Goal: Navigation & Orientation: Find specific page/section

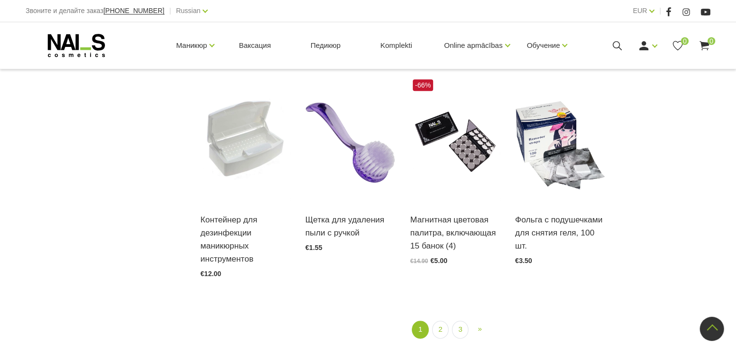
scroll to position [1136, 0]
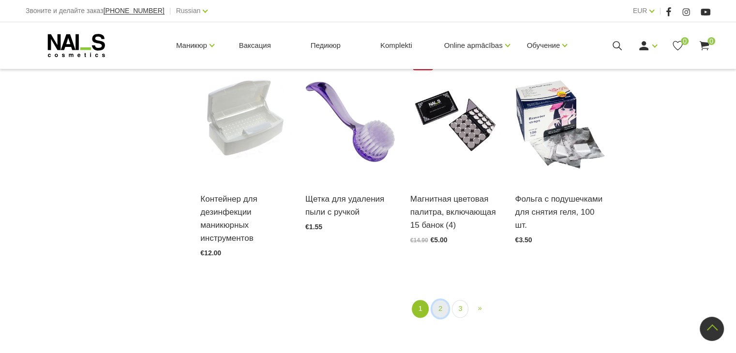
click at [447, 300] on link "2" at bounding box center [440, 309] width 16 height 18
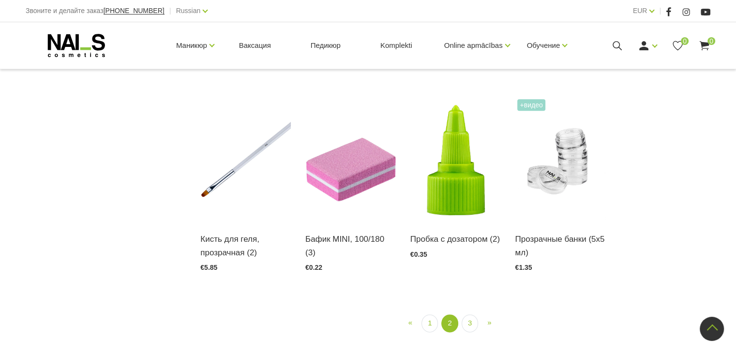
scroll to position [1088, 0]
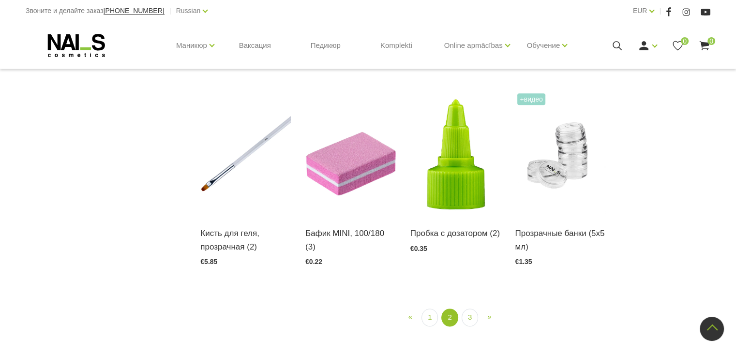
click at [630, 52] on div "Войти Регистрация 0 0" at bounding box center [642, 46] width 137 height 12
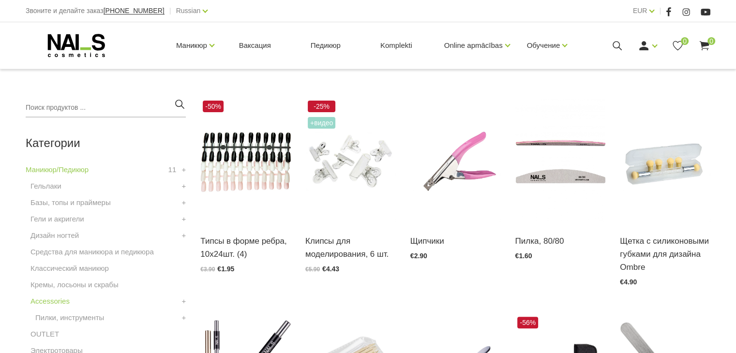
scroll to position [224, 0]
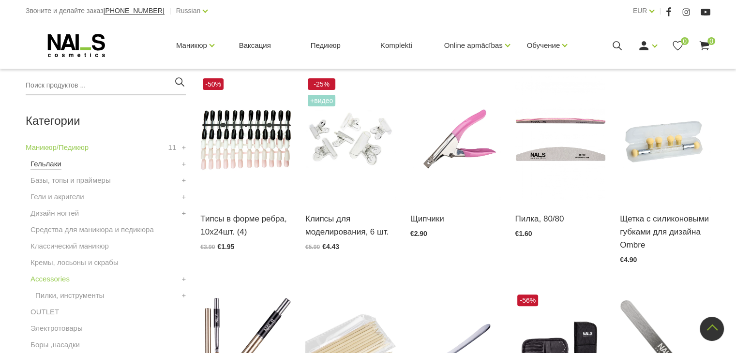
click at [46, 164] on link "Гельлаки" at bounding box center [46, 164] width 31 height 12
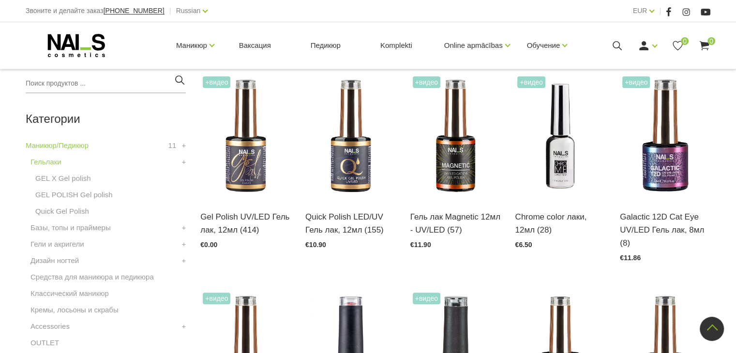
scroll to position [220, 0]
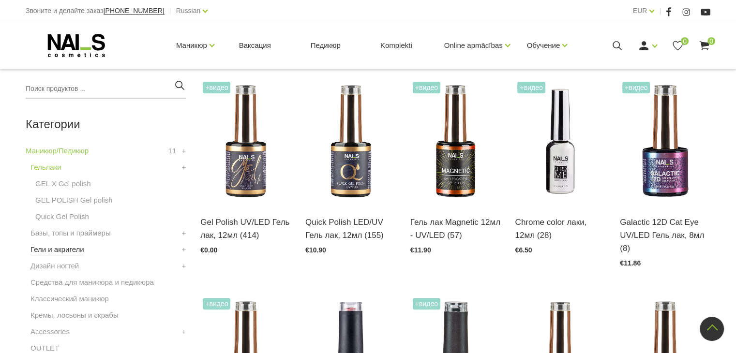
click at [32, 250] on link "Гели и акригели" at bounding box center [58, 250] width 54 height 12
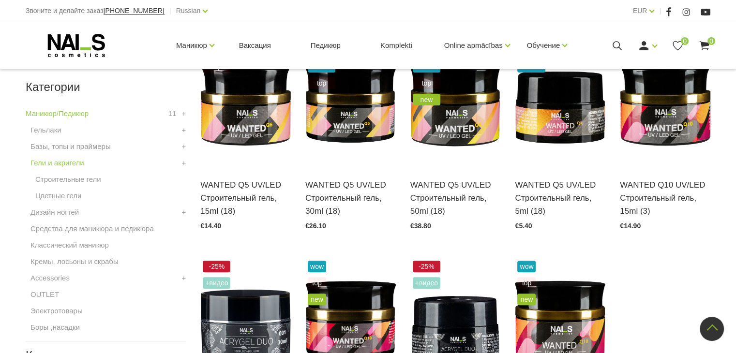
scroll to position [248, 0]
